Goal: Information Seeking & Learning: Learn about a topic

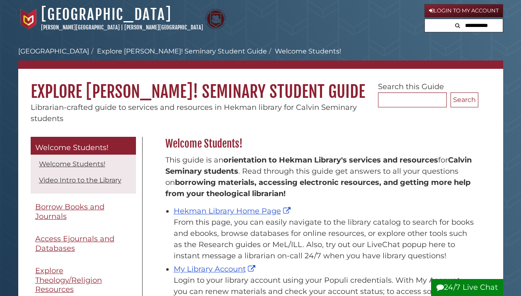
scroll to position [122, 317]
click at [209, 213] on link "Hekman Library Home Page" at bounding box center [233, 210] width 119 height 9
click at [202, 213] on link "Hekman Library Home Page" at bounding box center [233, 210] width 119 height 9
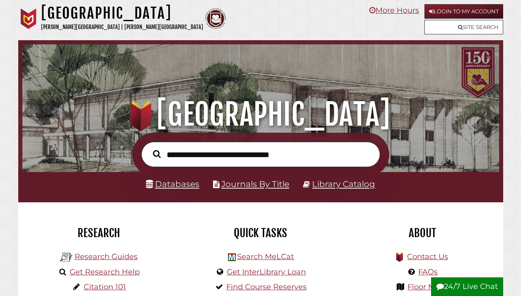
scroll to position [157, 472]
click at [188, 181] on link "Databases" at bounding box center [172, 184] width 53 height 10
click at [184, 158] on input "text" at bounding box center [260, 154] width 239 height 25
type input "**********"
click at [156, 153] on button "Search" at bounding box center [157, 154] width 16 height 12
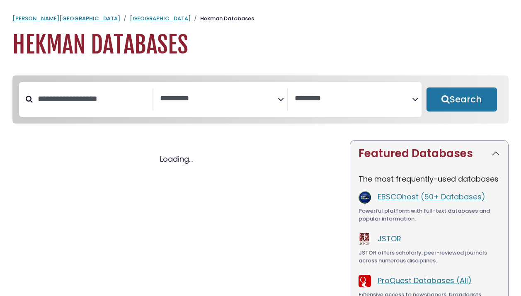
select select "Database Subject Filter"
select select "Database Vendors Filter"
select select "Database Subject Filter"
select select "Database Vendors Filter"
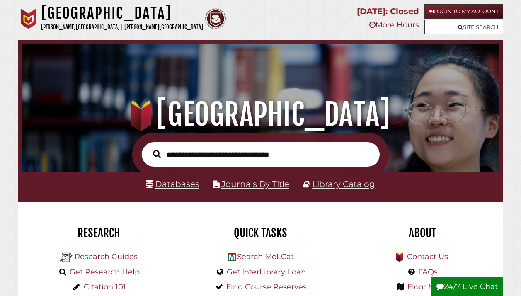
scroll to position [157, 472]
click at [200, 159] on input "text" at bounding box center [260, 154] width 239 height 25
type input "**********"
click at [156, 153] on button "Search" at bounding box center [157, 154] width 16 height 12
